Goal: Communication & Community: Answer question/provide support

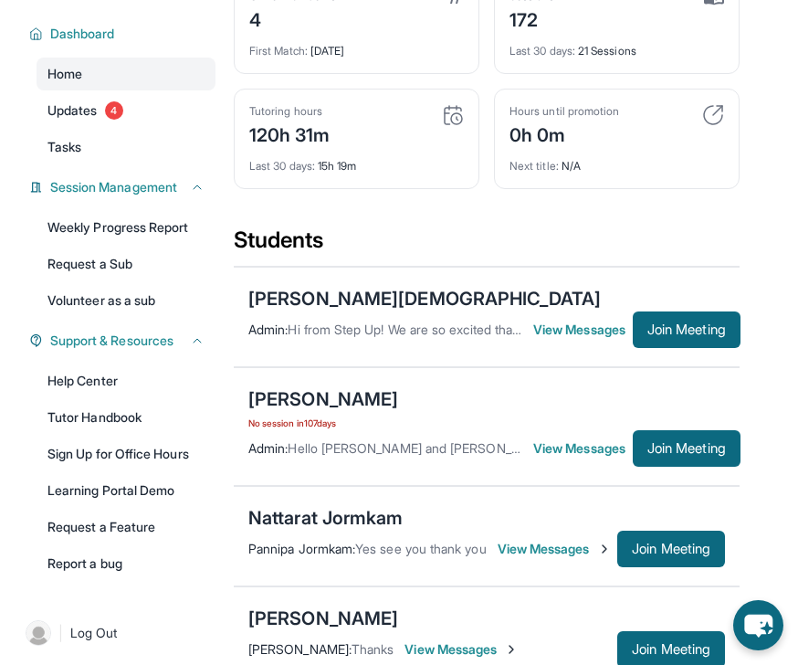
scroll to position [146, 0]
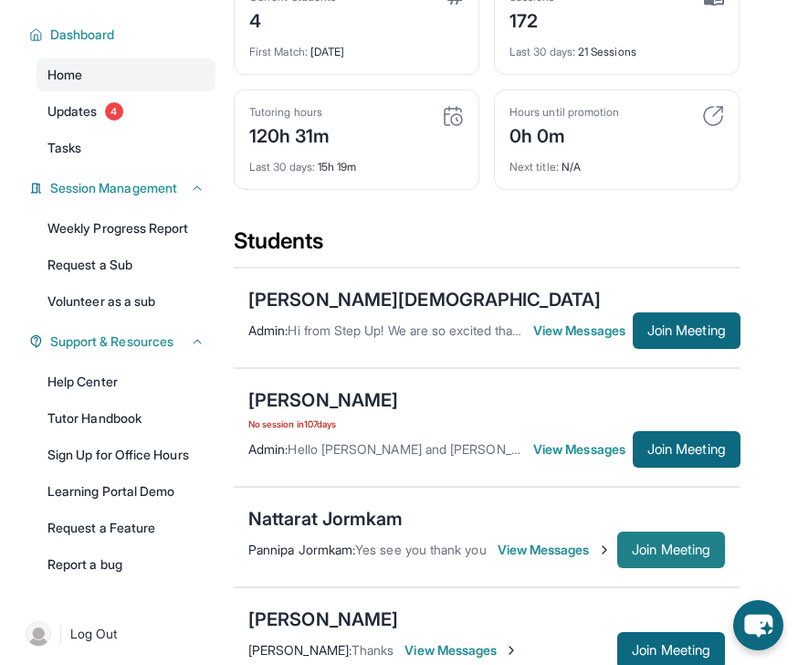
click at [654, 555] on span "Join Meeting" at bounding box center [671, 549] width 79 height 11
click at [658, 555] on span "Join Meeting" at bounding box center [671, 549] width 79 height 11
click at [683, 224] on div "Current Students 4 First Match : [DATE] Sessions 172 Last 30 days : 21 Sessions…" at bounding box center [487, 100] width 506 height 252
click at [694, 551] on button "Join Meeting" at bounding box center [671, 550] width 108 height 37
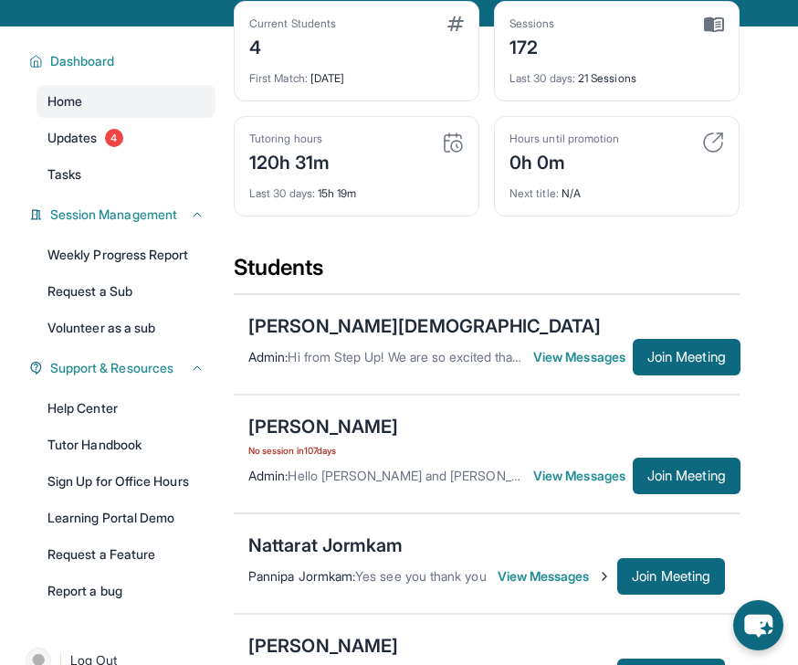
scroll to position [129, 0]
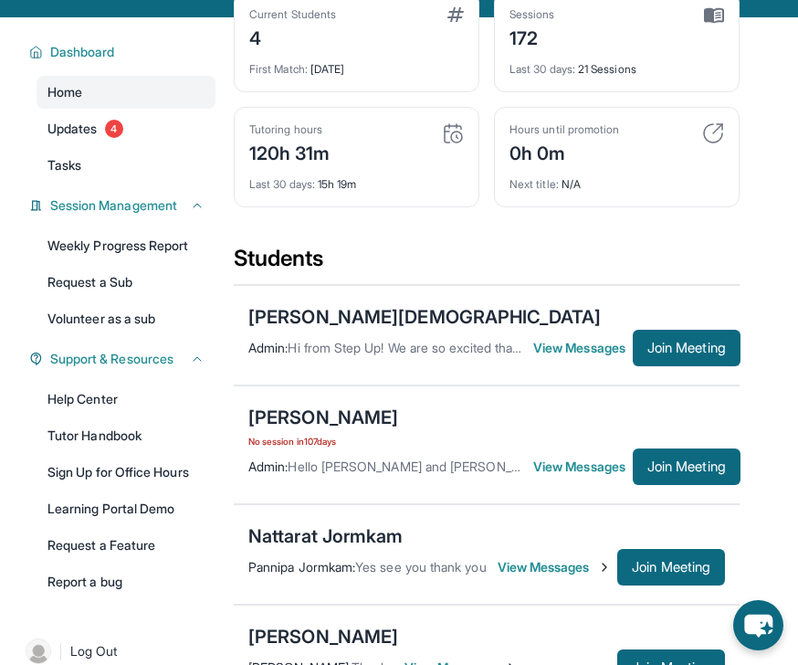
click at [692, 561] on div "Nattarat Jormkam Pannipa Jormkam : Yes see you thank you View Messages Join Mee…" at bounding box center [487, 554] width 506 height 100
click at [692, 573] on span "Join Meeting" at bounding box center [671, 567] width 79 height 11
